Goal: Task Accomplishment & Management: Manage account settings

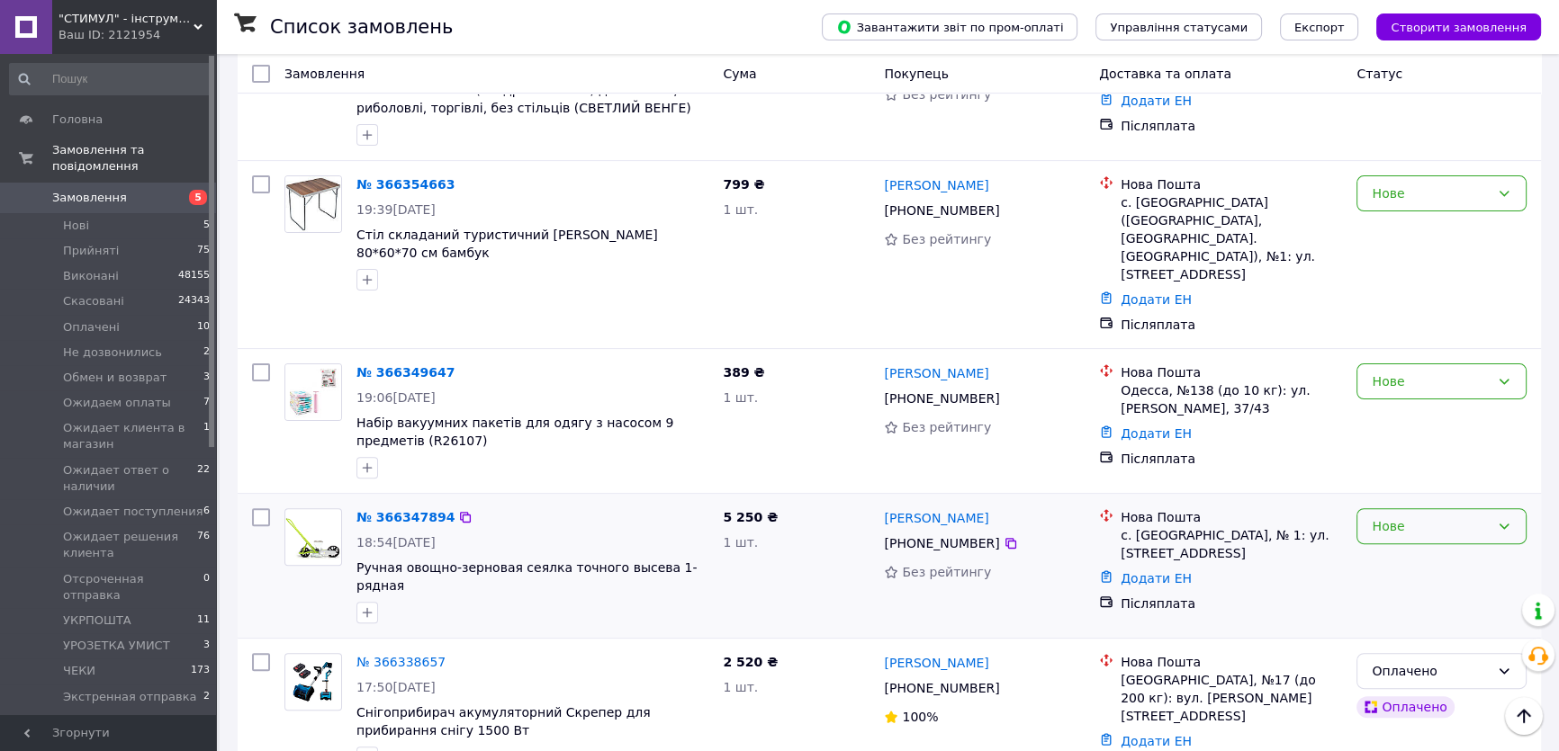
scroll to position [654, 0]
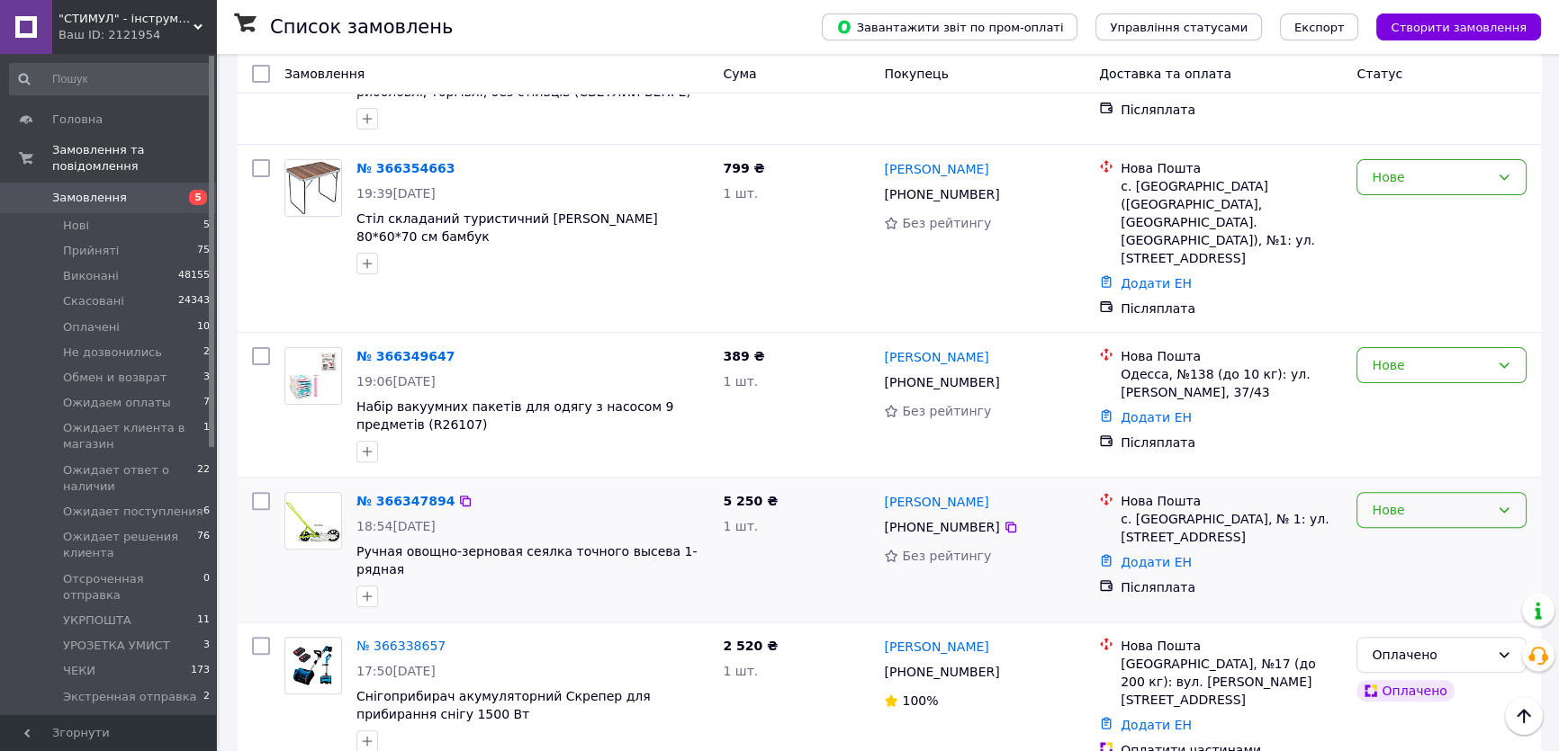
click at [1471, 492] on div "Нове" at bounding box center [1441, 510] width 170 height 36
click at [1410, 492] on li "Прийнято" at bounding box center [1441, 495] width 168 height 32
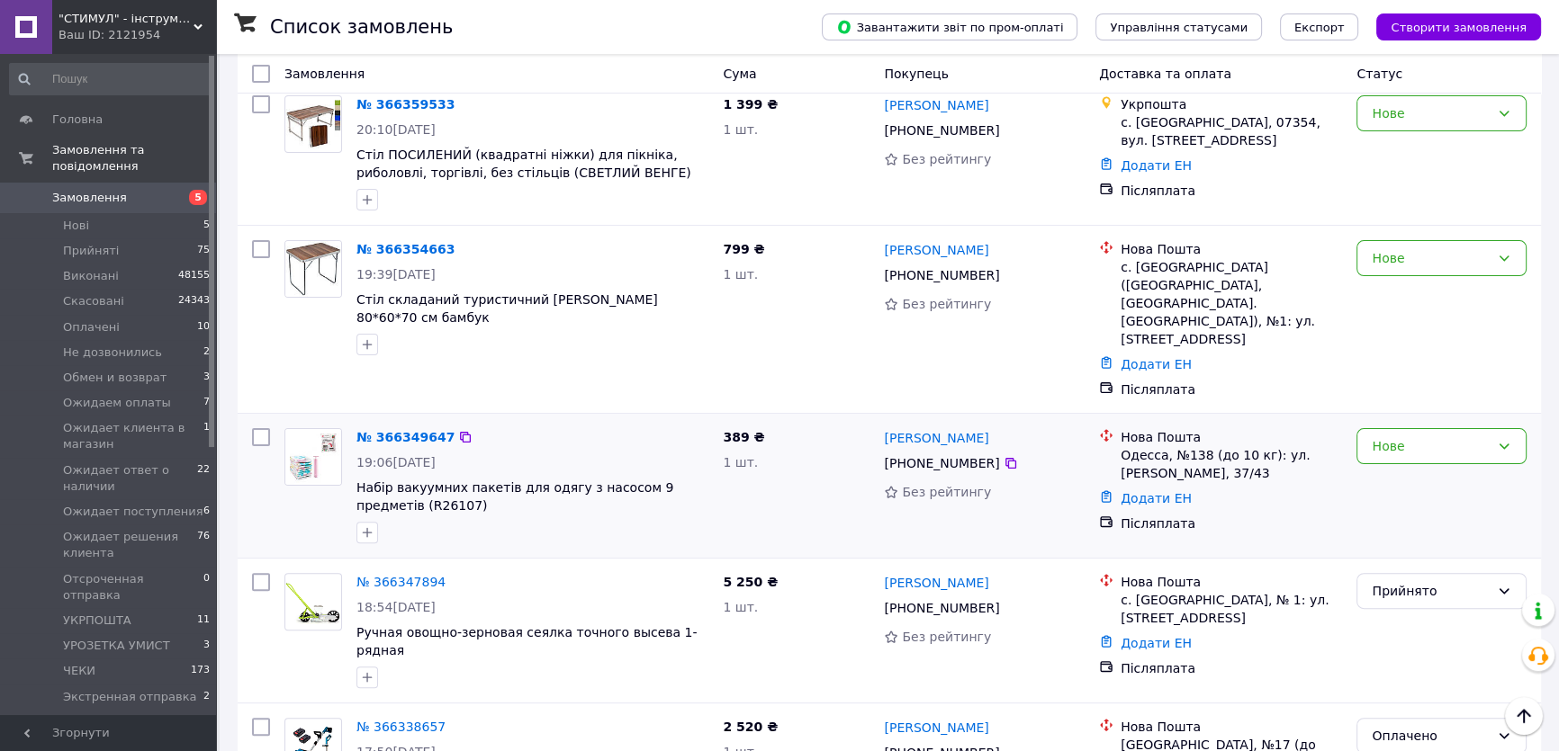
scroll to position [572, 0]
click at [1494, 429] on div "Нове" at bounding box center [1441, 447] width 170 height 36
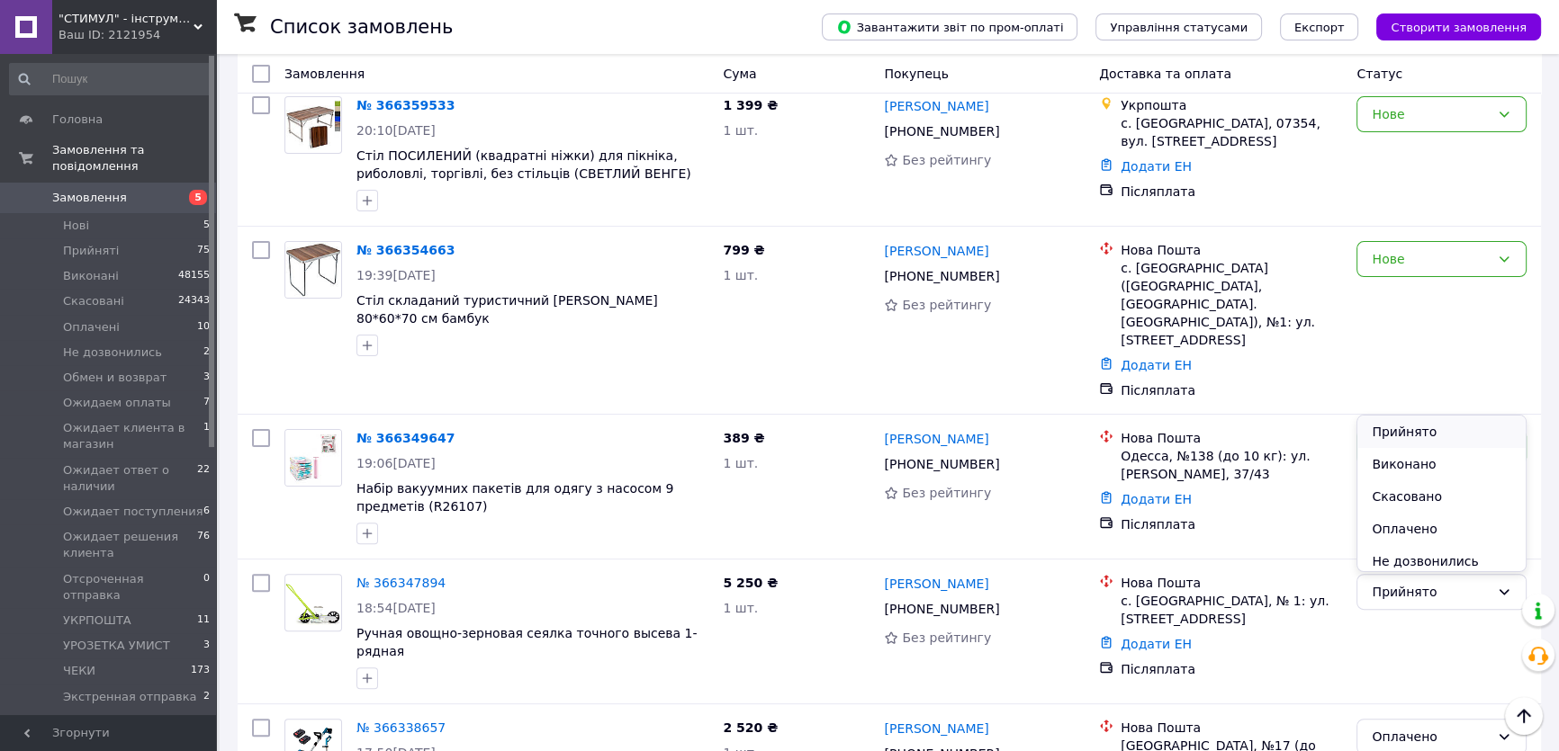
click at [1444, 424] on li "Прийнято" at bounding box center [1441, 432] width 168 height 32
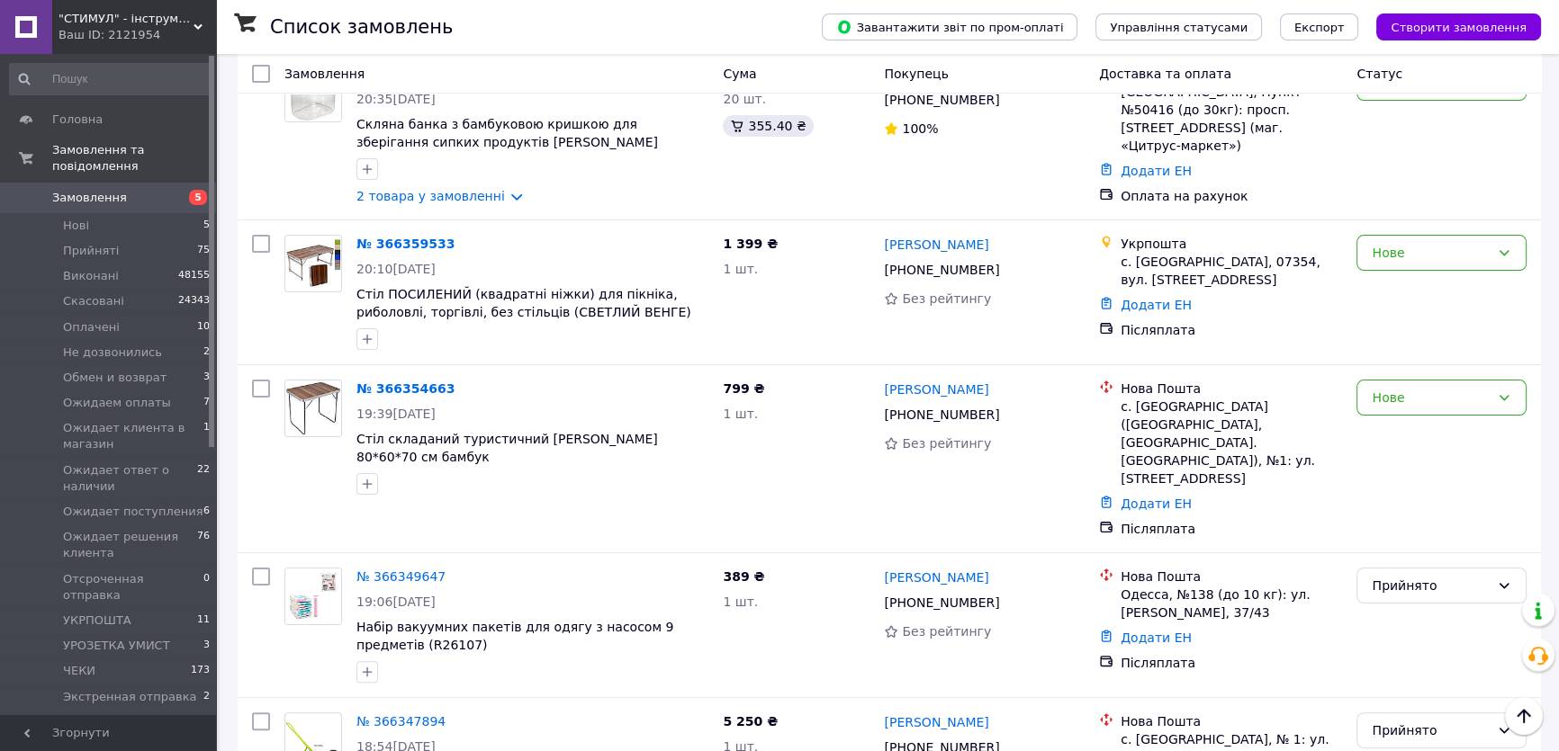
scroll to position [327, 0]
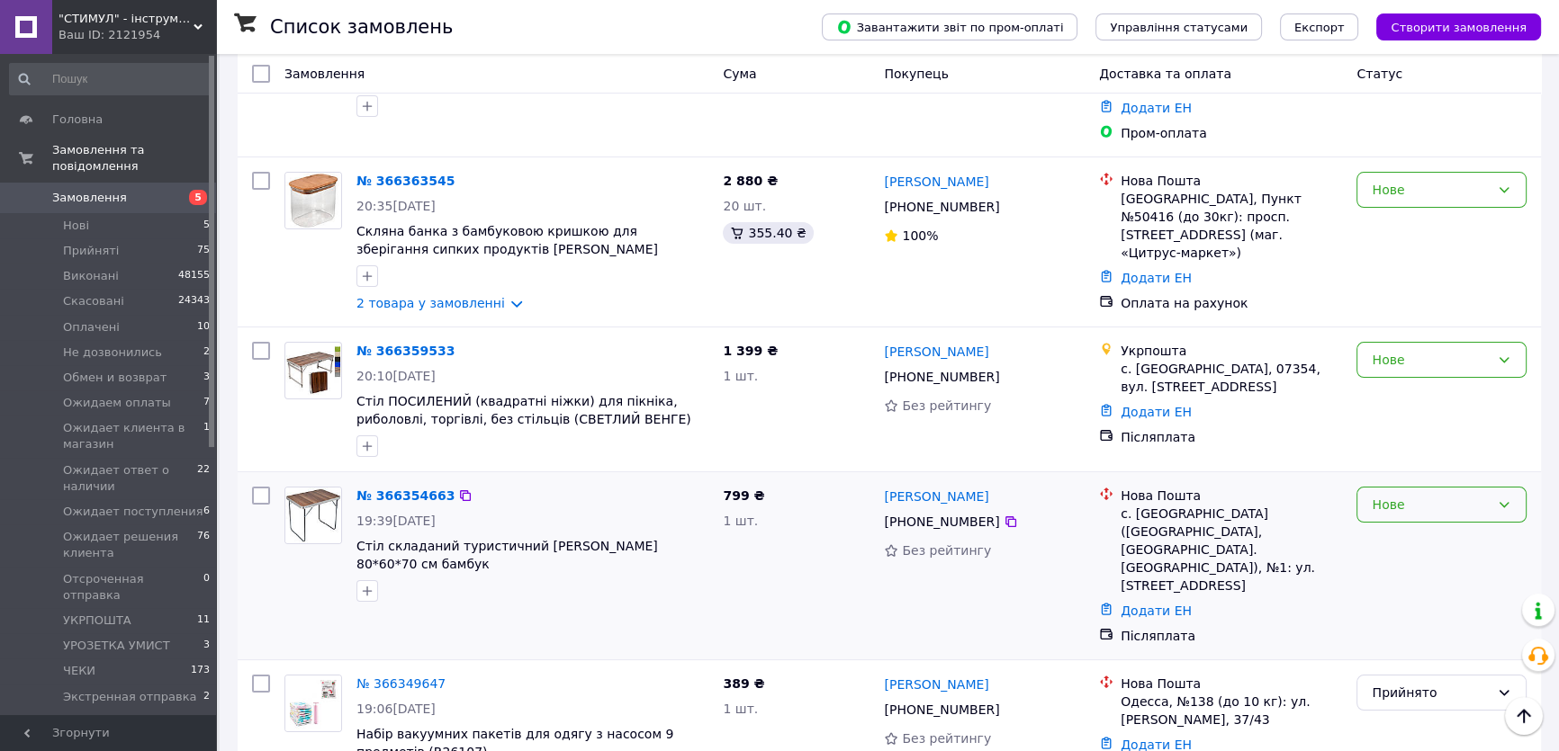
click at [1499, 498] on icon at bounding box center [1504, 505] width 14 height 14
click at [1406, 533] on li "Прийнято" at bounding box center [1441, 525] width 168 height 32
click at [1479, 350] on div "Нове" at bounding box center [1430, 360] width 118 height 20
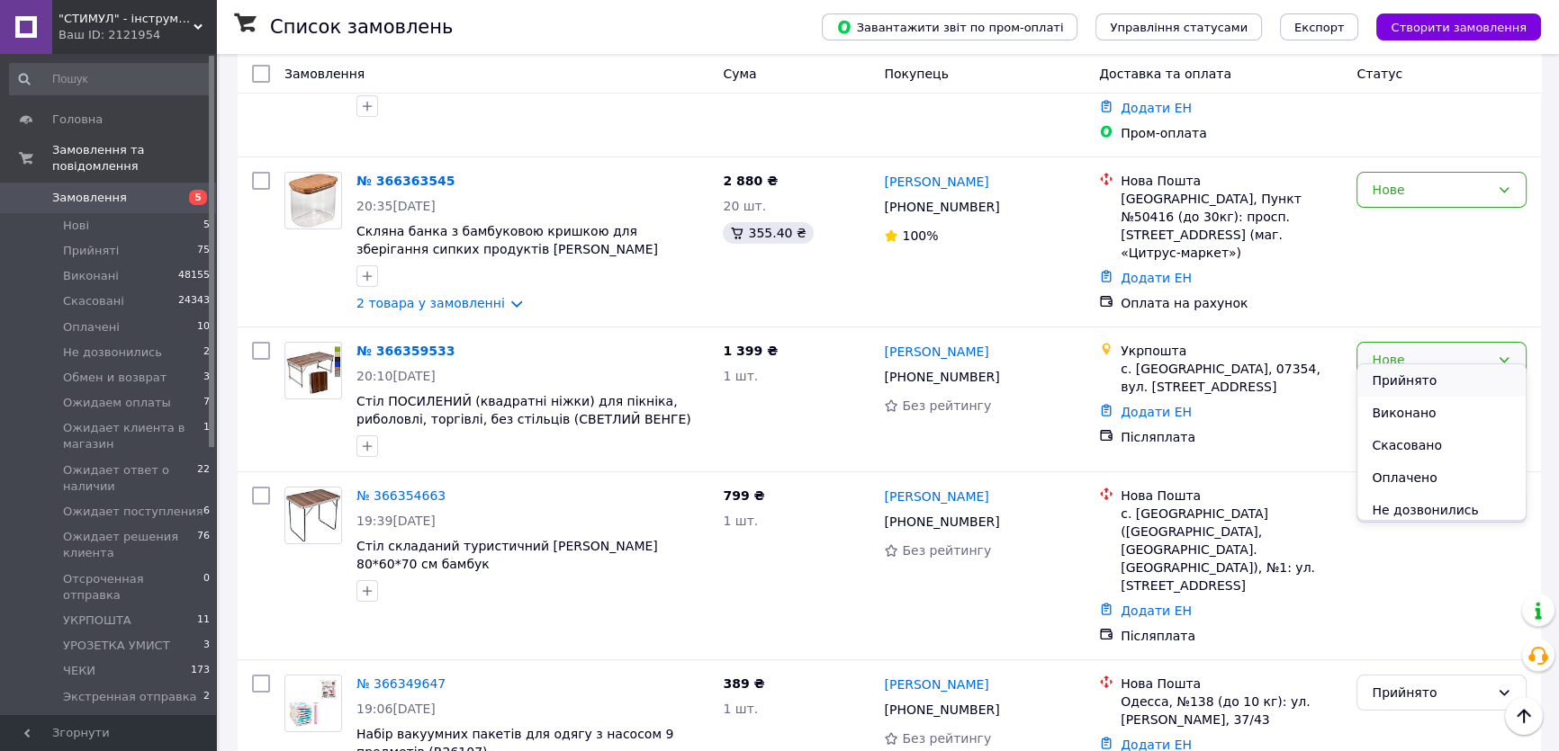
click at [1416, 378] on li "Прийнято" at bounding box center [1441, 380] width 168 height 32
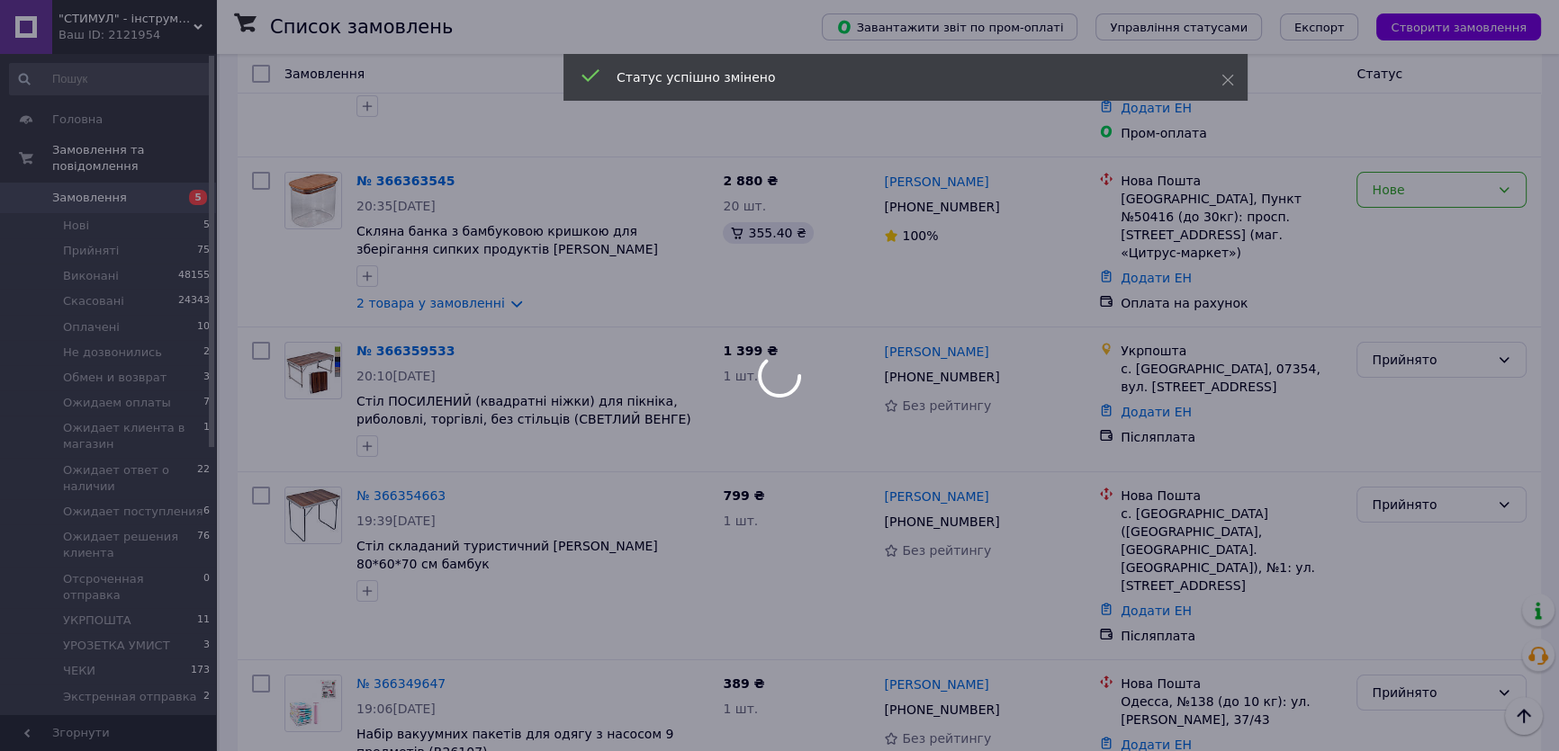
scroll to position [0, 0]
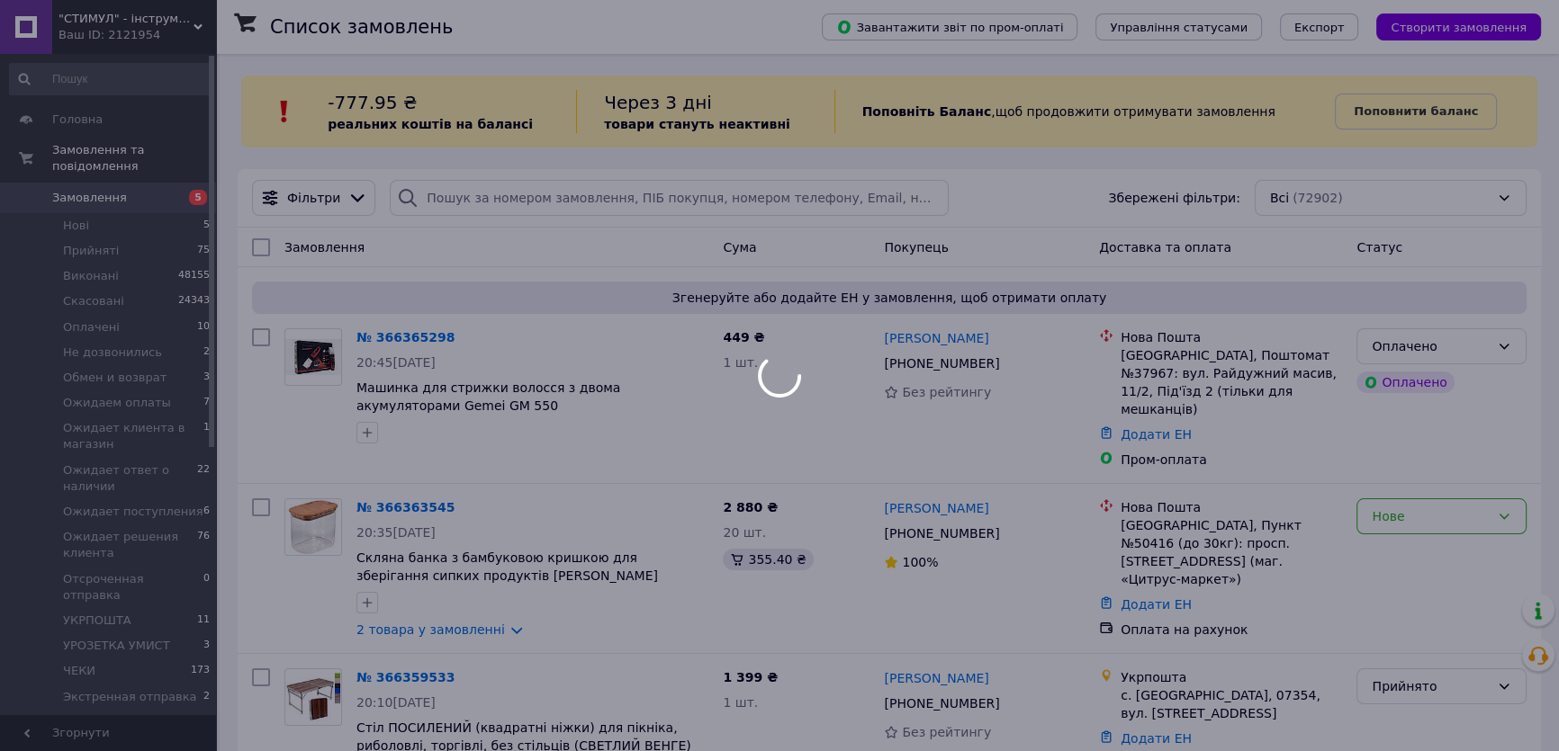
click at [1488, 496] on div at bounding box center [779, 375] width 1559 height 751
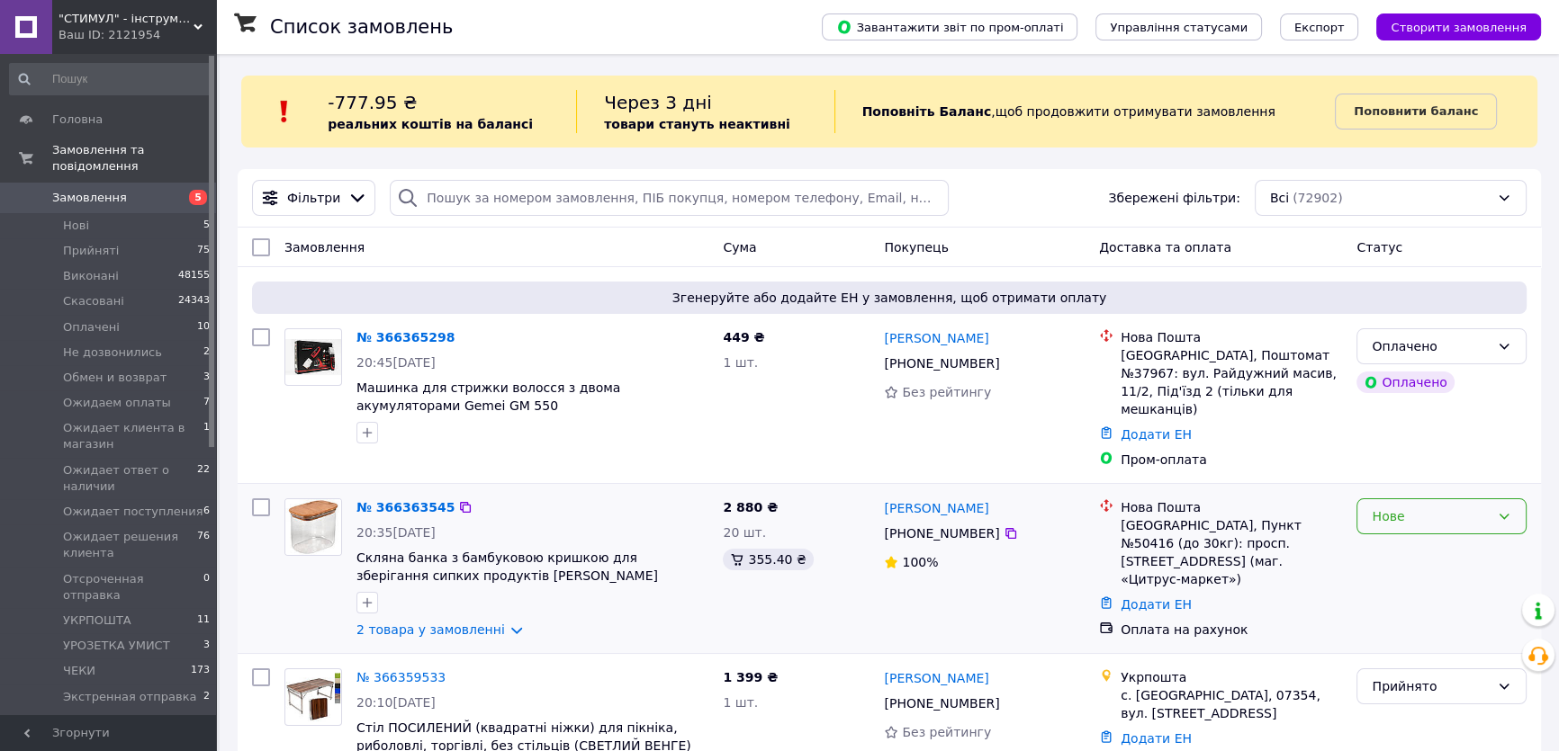
click at [1474, 508] on div "Нове" at bounding box center [1430, 517] width 118 height 20
click at [1415, 538] on li "Прийнято" at bounding box center [1441, 537] width 168 height 32
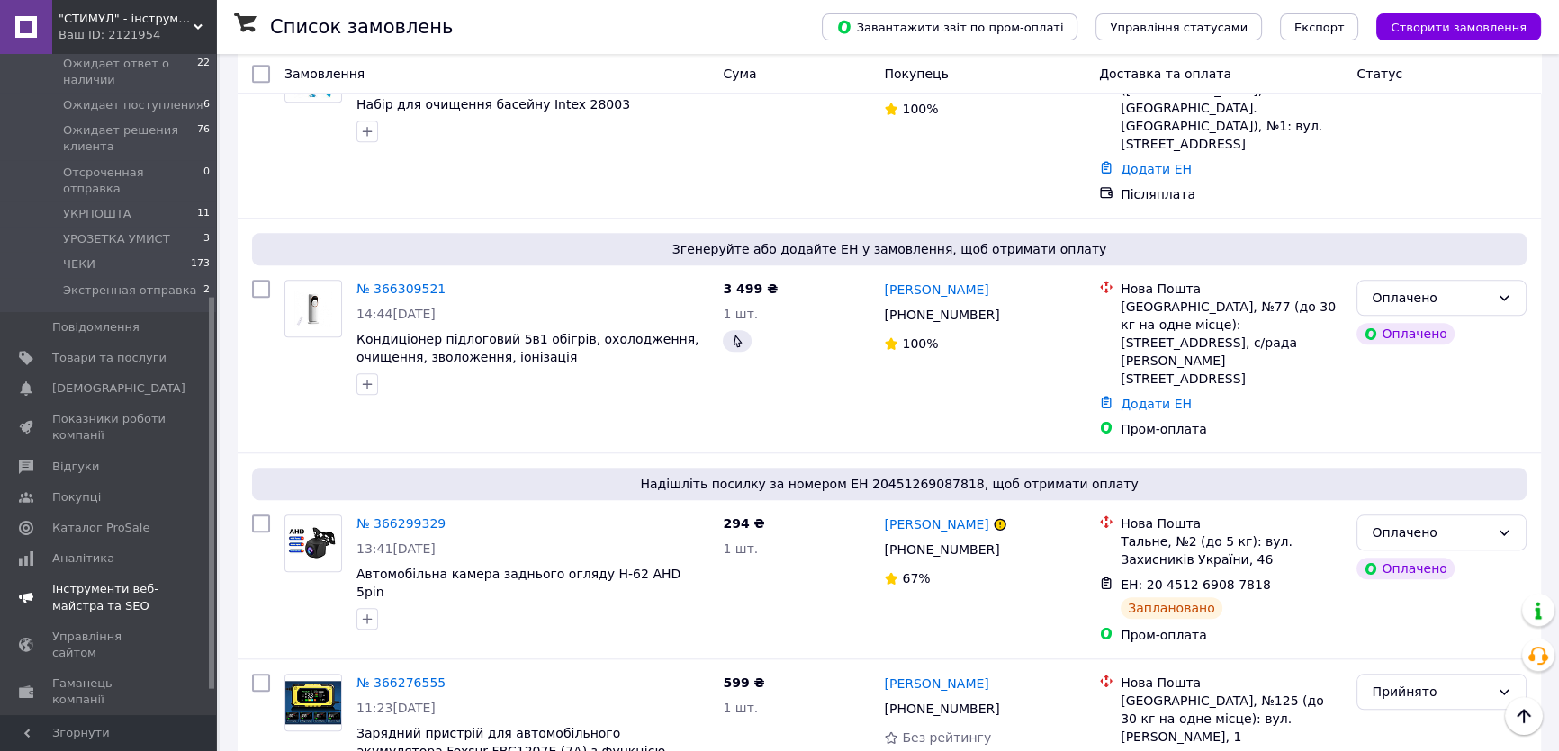
scroll to position [409, 0]
click at [57, 450] on link "Відгуки" at bounding box center [110, 465] width 220 height 31
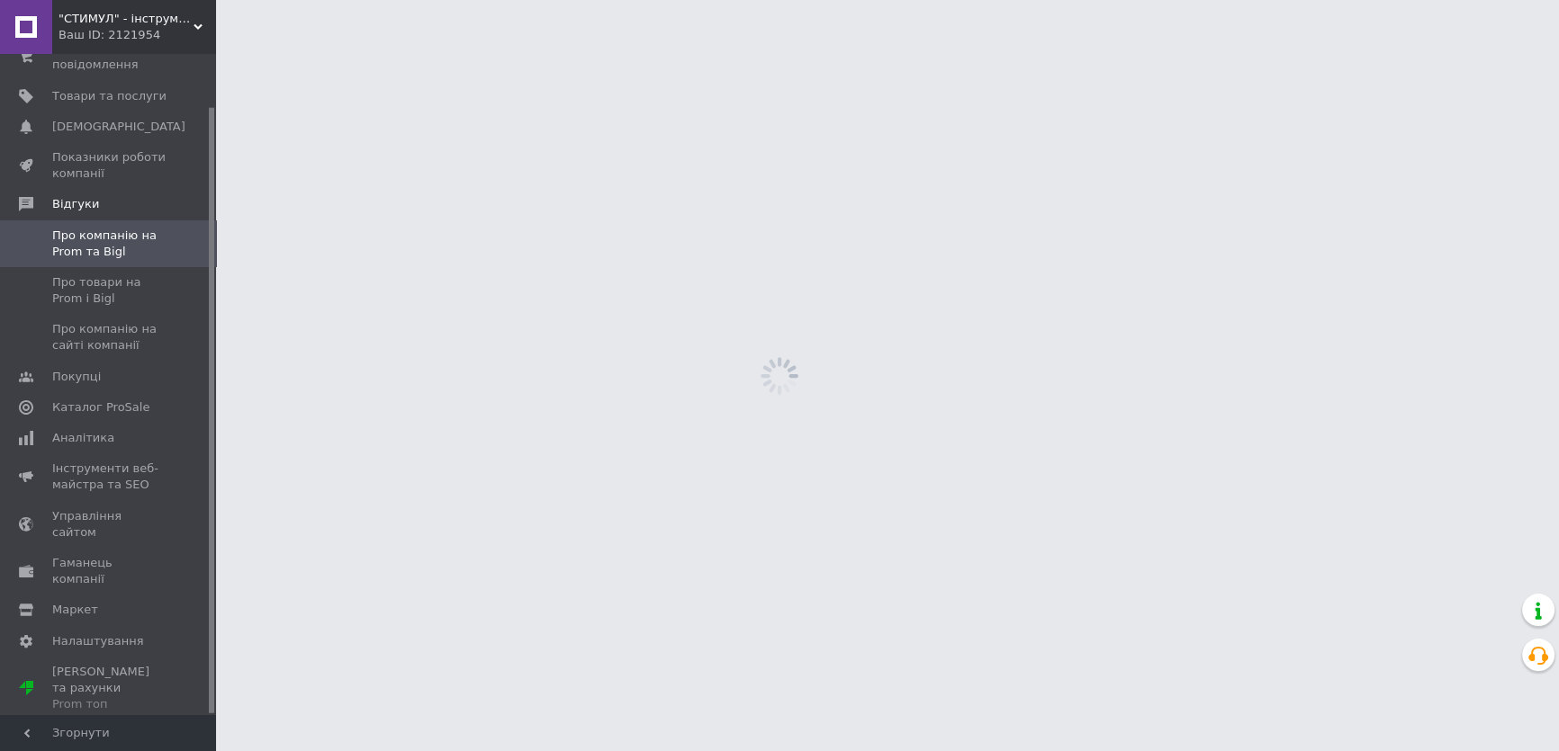
scroll to position [57, 0]
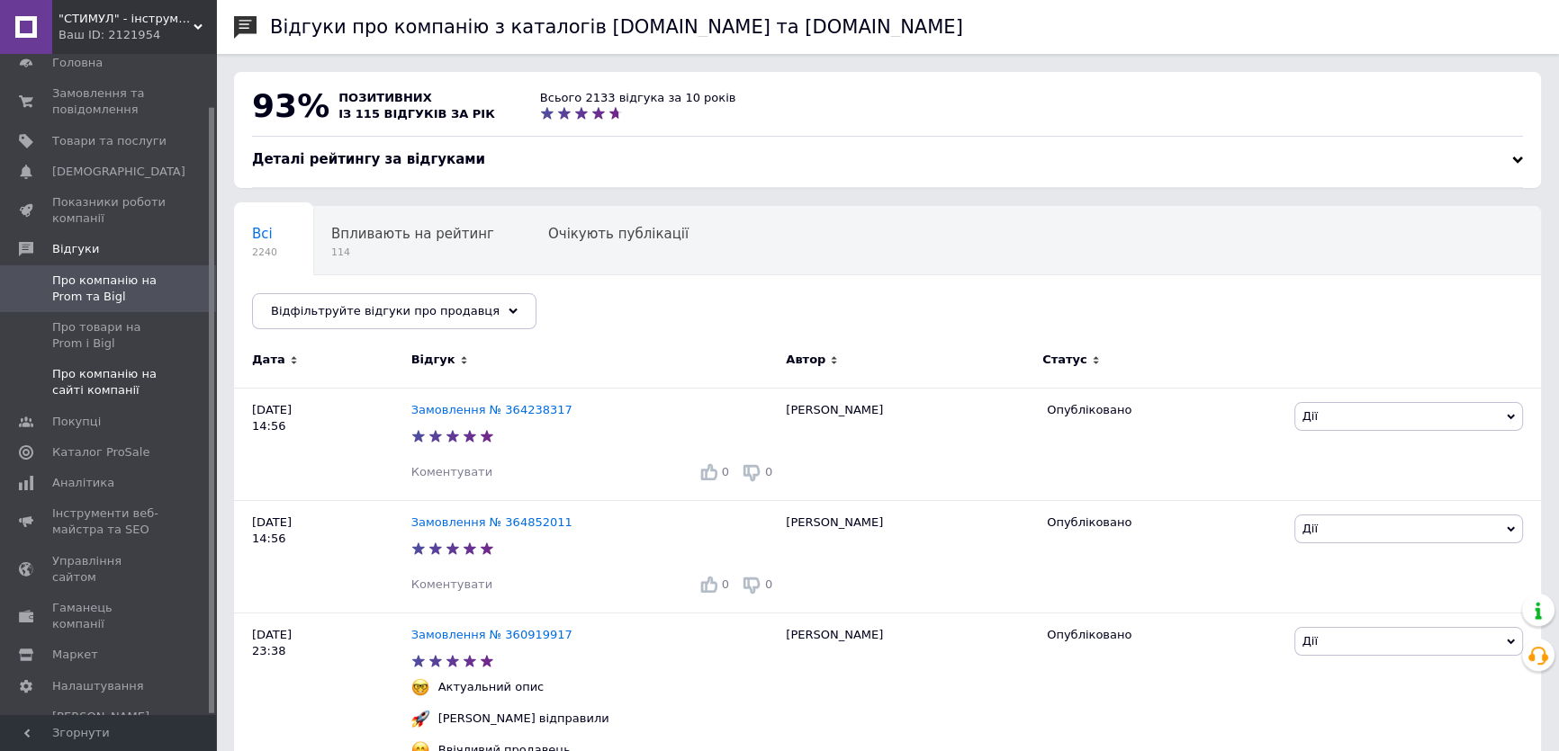
click at [104, 378] on span "Про компанію на сайті компанії" at bounding box center [109, 382] width 114 height 32
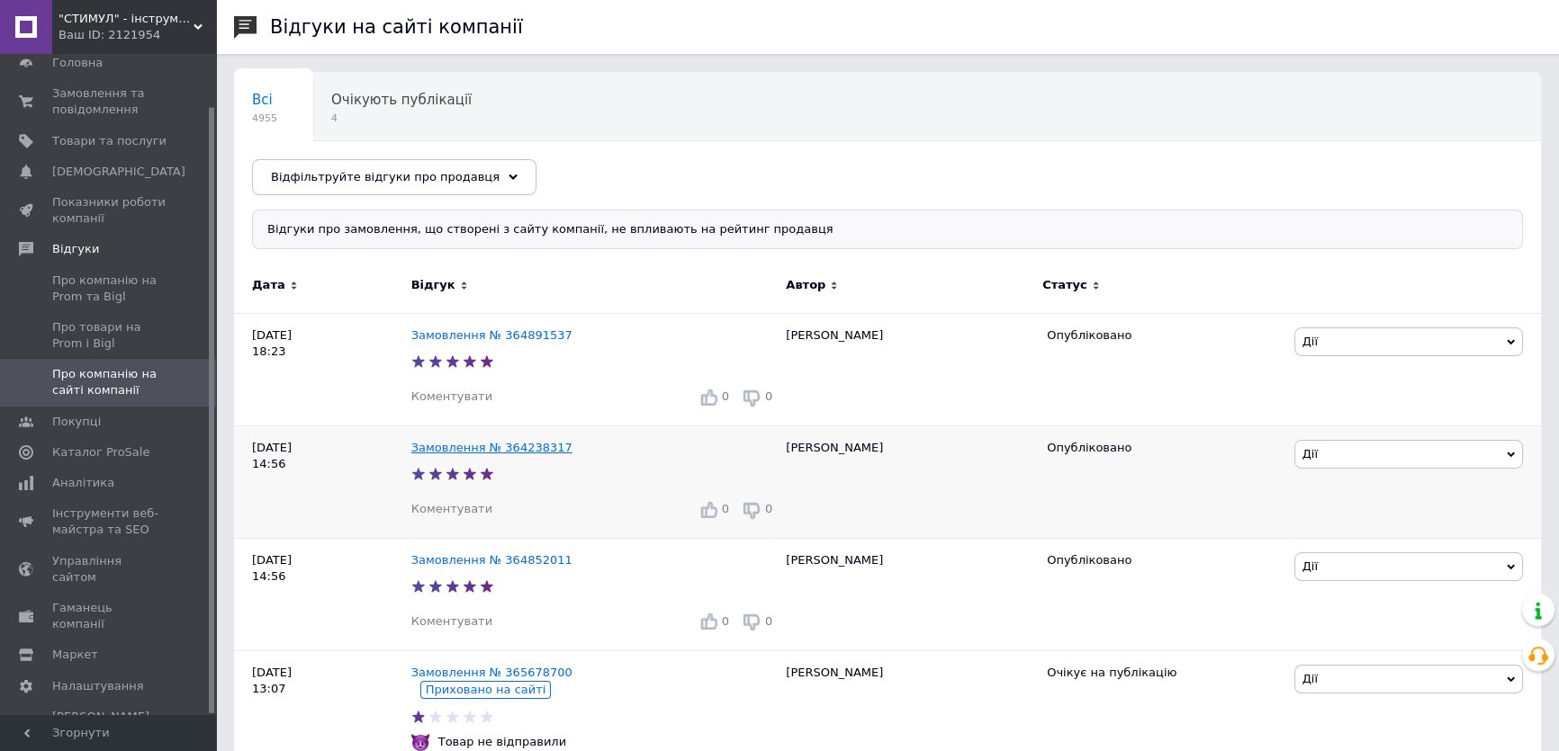
click at [465, 449] on link "Замовлення № 364238317" at bounding box center [491, 447] width 161 height 13
